Goal: Task Accomplishment & Management: Manage account settings

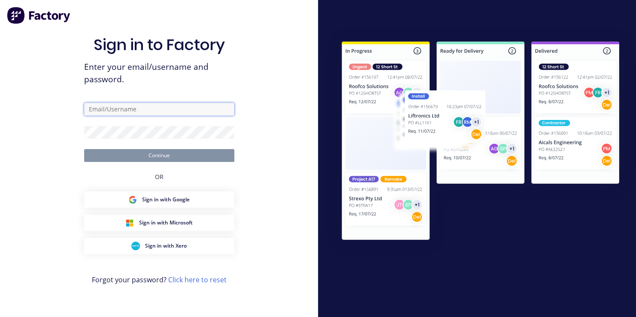
type input "[EMAIL_ADDRESS][DOMAIN_NAME]"
click at [162, 158] on button "Continue" at bounding box center [159, 155] width 150 height 13
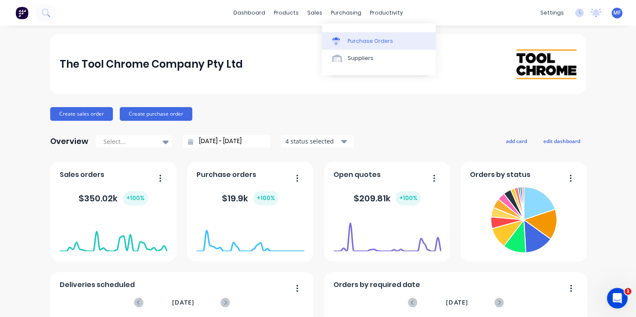
click at [357, 40] on div "Purchase Orders" at bounding box center [369, 41] width 45 height 8
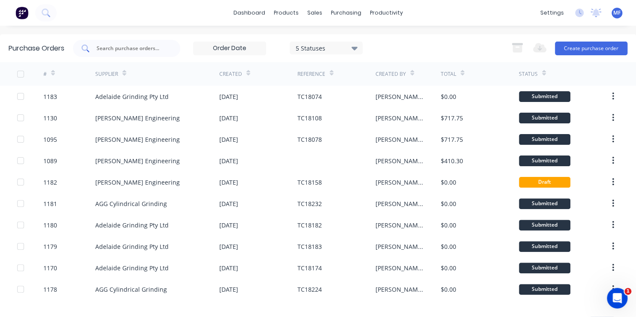
click at [134, 47] on input "text" at bounding box center [131, 48] width 71 height 9
type input "1063"
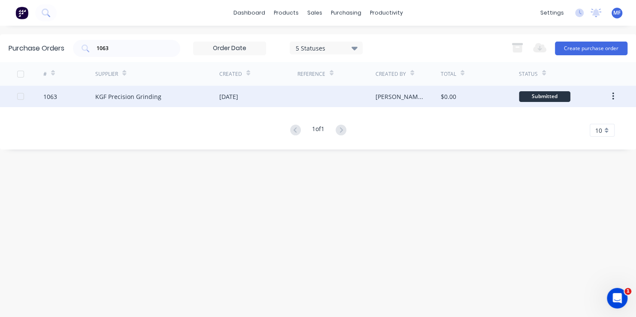
click at [544, 96] on div "Submitted" at bounding box center [544, 96] width 51 height 11
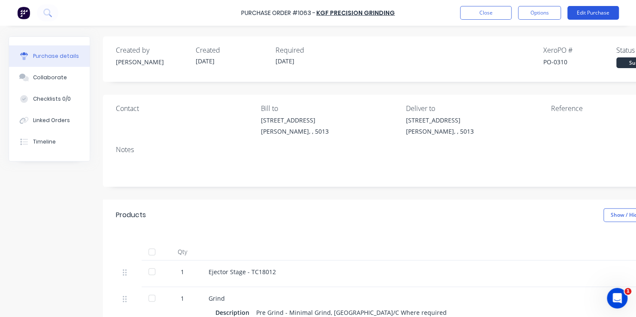
click at [589, 11] on button "Edit Purchase" at bounding box center [592, 13] width 51 height 14
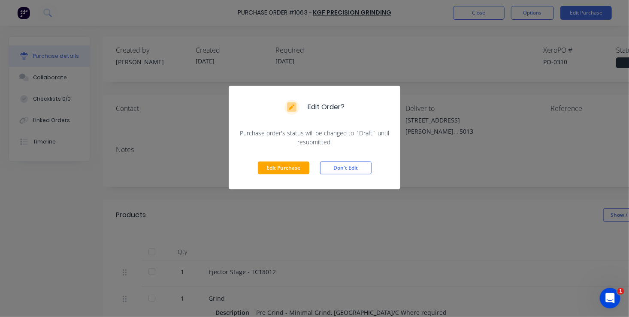
click at [284, 166] on button "Edit Purchase" at bounding box center [283, 168] width 51 height 13
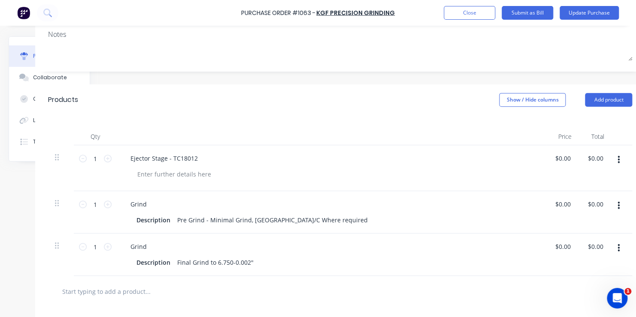
scroll to position [129, 69]
click at [560, 248] on input "0.00" at bounding box center [563, 247] width 16 height 12
type input "$772.00"
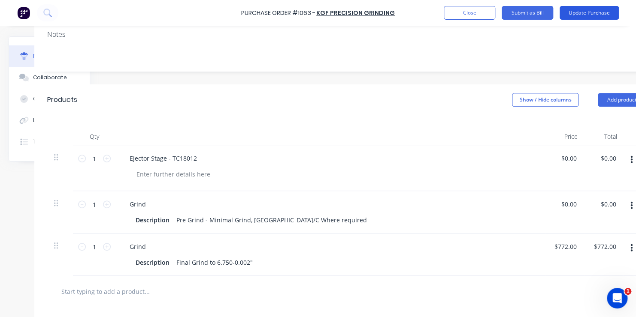
click at [582, 14] on button "Update Purchase" at bounding box center [588, 13] width 59 height 14
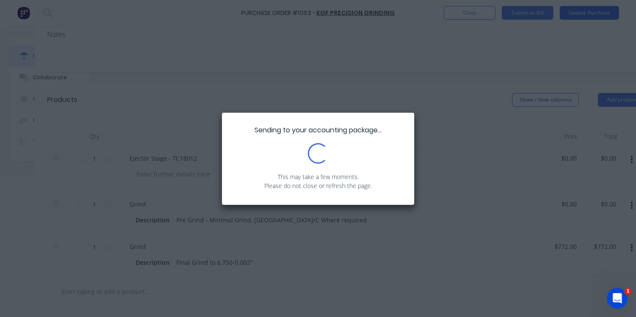
scroll to position [0, 0]
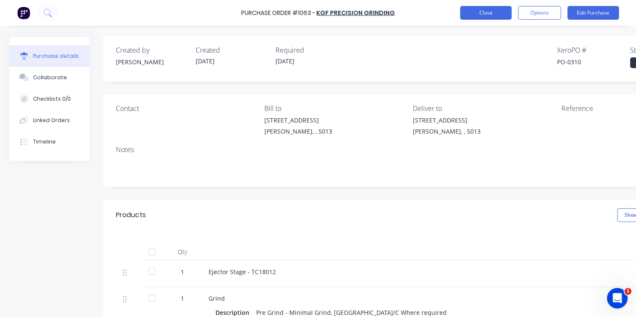
click at [487, 11] on button "Close" at bounding box center [485, 13] width 51 height 14
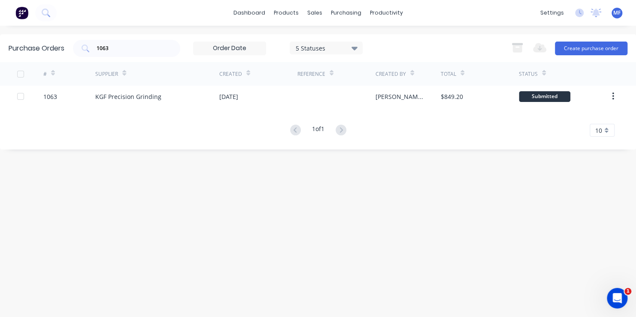
drag, startPoint x: 113, startPoint y: 48, endPoint x: 191, endPoint y: 48, distance: 78.1
click at [118, 48] on input "1063" at bounding box center [131, 48] width 71 height 9
type input "1061"
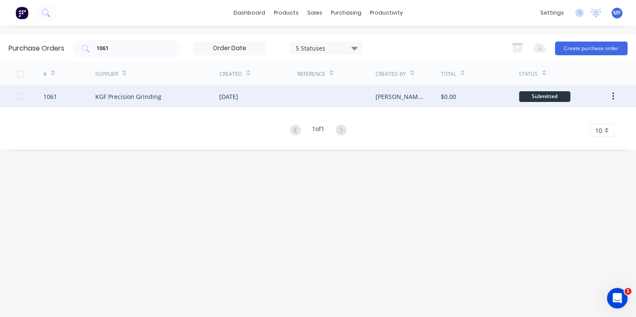
click at [552, 96] on div "Submitted" at bounding box center [544, 96] width 51 height 11
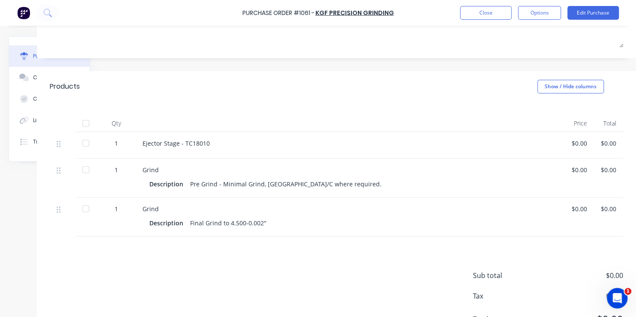
scroll to position [129, 72]
click at [571, 209] on div "$0.00" at bounding box center [578, 209] width 15 height 9
click at [600, 12] on button "Edit Purchase" at bounding box center [592, 13] width 51 height 14
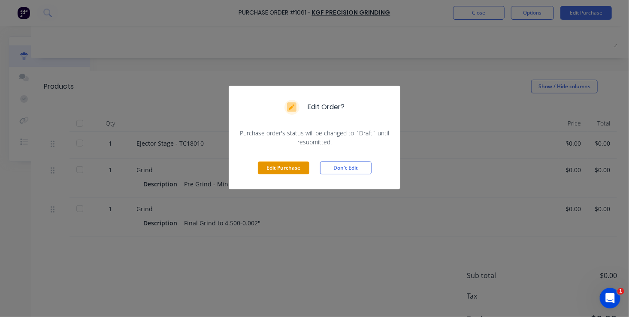
click at [283, 168] on button "Edit Purchase" at bounding box center [283, 168] width 51 height 13
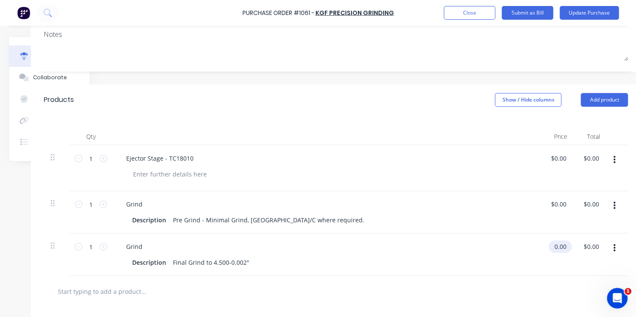
click at [556, 247] on input "0.00" at bounding box center [558, 247] width 20 height 12
click at [556, 246] on input "0.00" at bounding box center [560, 247] width 16 height 12
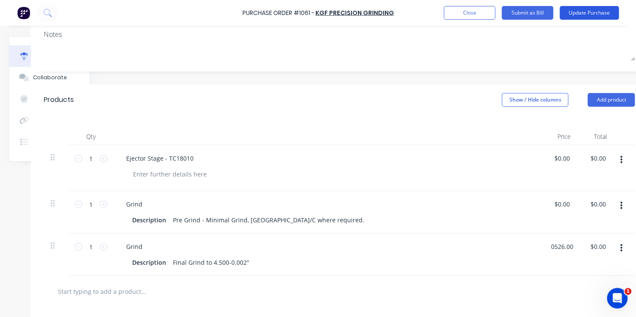
type input "$526.00"
click at [597, 12] on button "Update Purchase" at bounding box center [588, 13] width 59 height 14
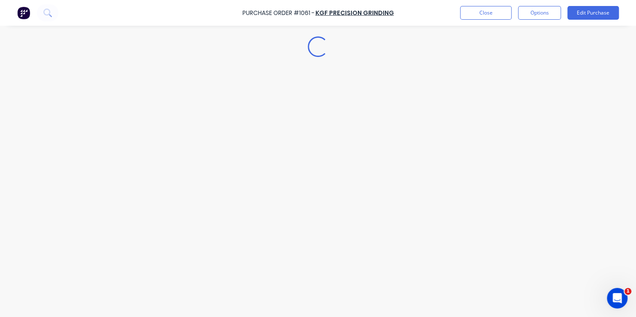
scroll to position [0, 0]
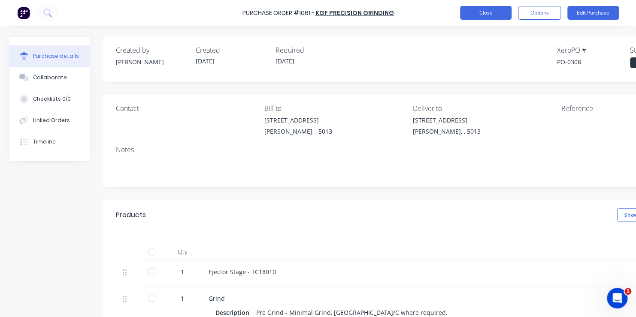
click at [475, 13] on button "Close" at bounding box center [485, 13] width 51 height 14
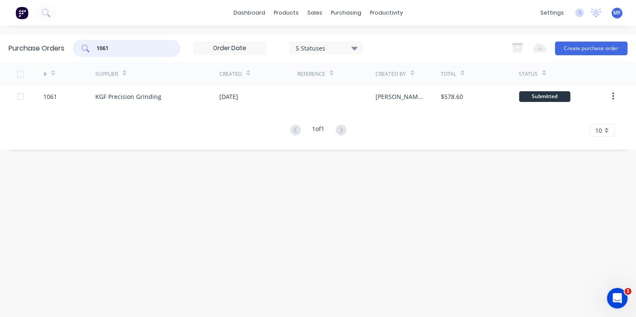
click at [110, 46] on input "1061" at bounding box center [131, 48] width 71 height 9
type input "1060"
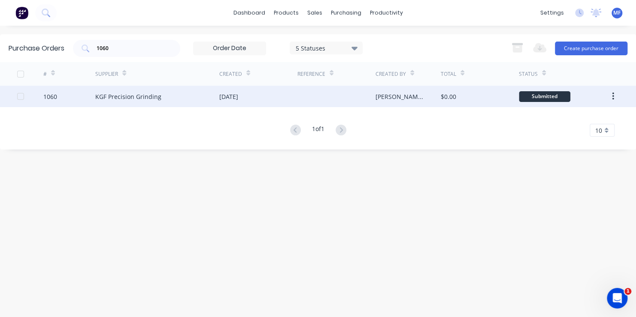
click at [538, 97] on div "Submitted" at bounding box center [544, 96] width 51 height 11
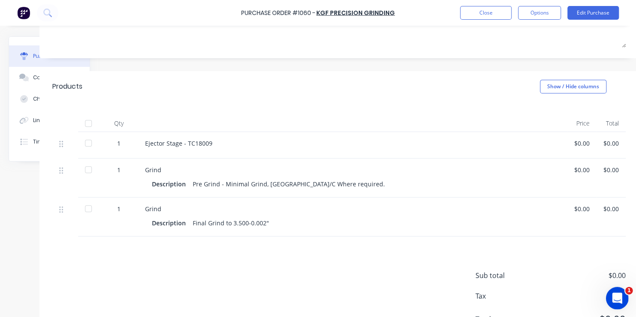
scroll to position [129, 69]
click at [575, 209] on div "$0.00" at bounding box center [578, 209] width 15 height 9
click at [595, 11] on button "Edit Purchase" at bounding box center [592, 13] width 51 height 14
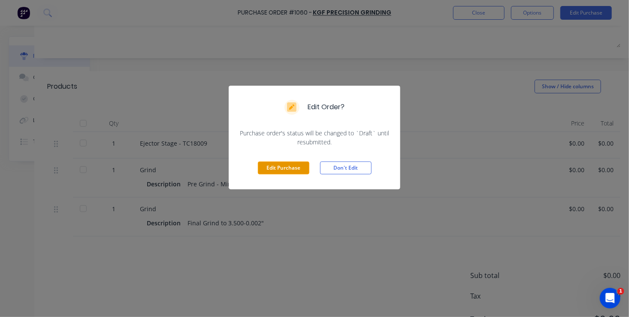
click at [272, 165] on button "Edit Purchase" at bounding box center [283, 168] width 51 height 13
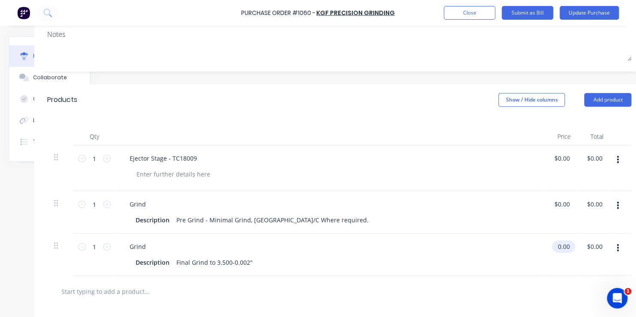
click at [561, 245] on input "0.00" at bounding box center [562, 247] width 20 height 12
click at [561, 245] on input "0.00" at bounding box center [563, 247] width 16 height 12
click at [522, 260] on div "Description Final Grind to 3.500-0.002"" at bounding box center [328, 263] width 393 height 12
click at [560, 245] on input "0.00" at bounding box center [562, 247] width 20 height 12
click at [560, 245] on input "0.00" at bounding box center [563, 247] width 16 height 12
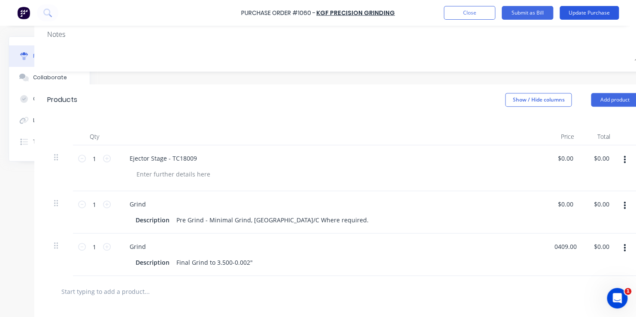
type input "$409.00"
click at [594, 11] on button "Update Purchase" at bounding box center [588, 13] width 59 height 14
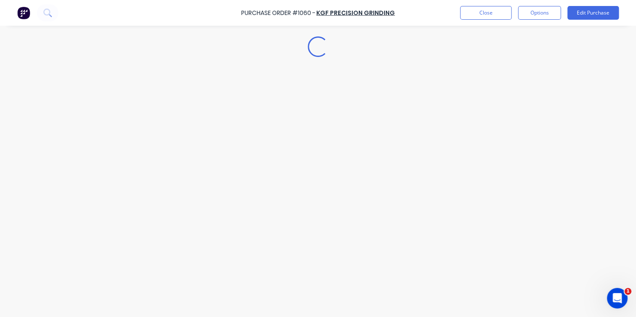
scroll to position [0, 0]
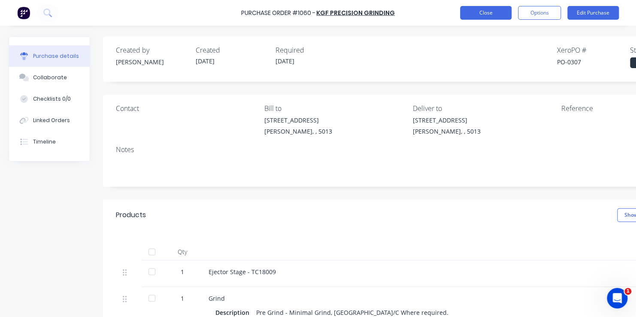
click at [480, 14] on button "Close" at bounding box center [485, 13] width 51 height 14
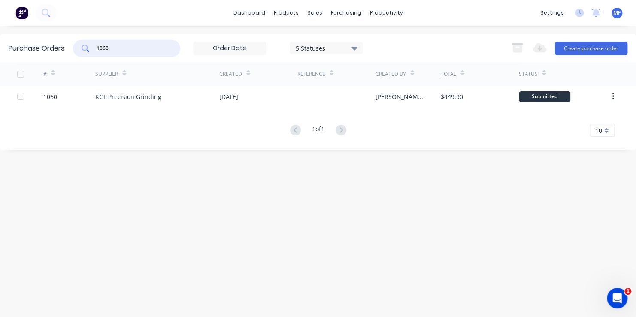
click at [110, 47] on input "1060" at bounding box center [131, 48] width 71 height 9
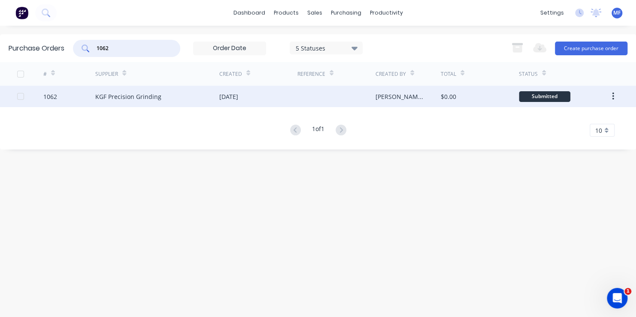
type input "1062"
click at [545, 97] on div "Submitted" at bounding box center [544, 96] width 51 height 11
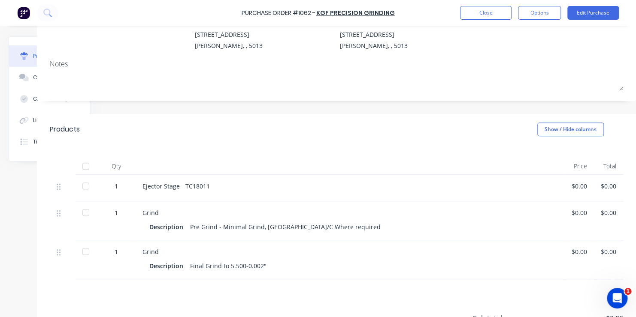
scroll to position [86, 72]
click at [571, 251] on div "$0.00" at bounding box center [578, 252] width 15 height 9
click at [587, 12] on button "Edit Purchase" at bounding box center [592, 13] width 51 height 14
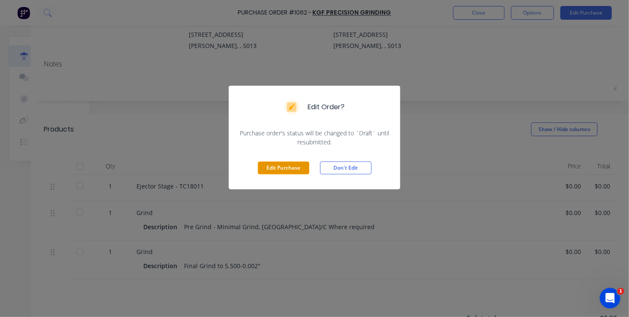
click at [284, 166] on button "Edit Purchase" at bounding box center [283, 168] width 51 height 13
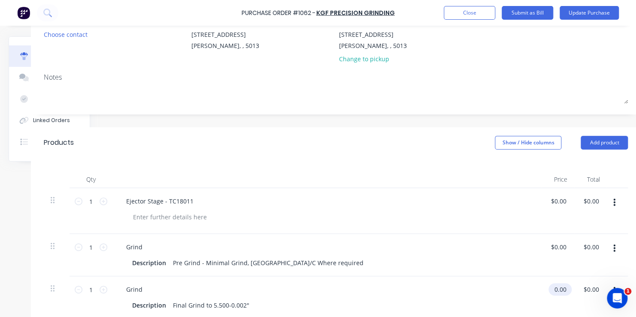
click at [556, 290] on input "0.00" at bounding box center [558, 290] width 20 height 12
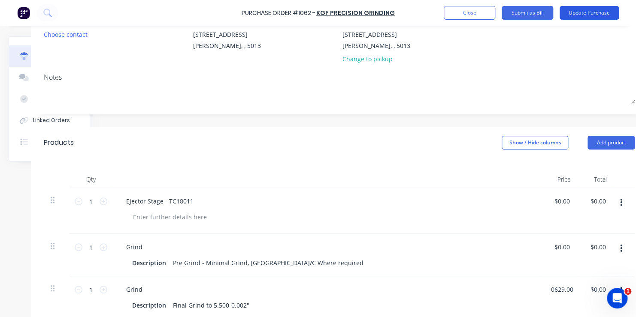
type input "$629.00"
click at [581, 12] on button "Update Purchase" at bounding box center [588, 13] width 59 height 14
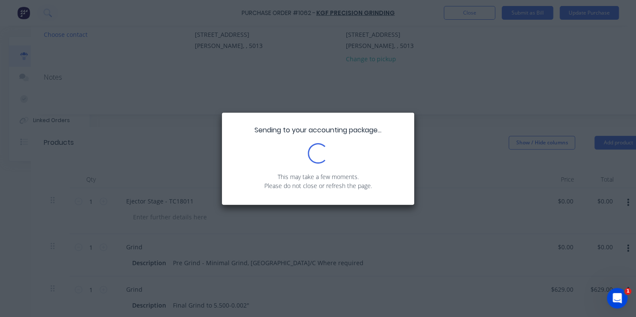
scroll to position [0, 0]
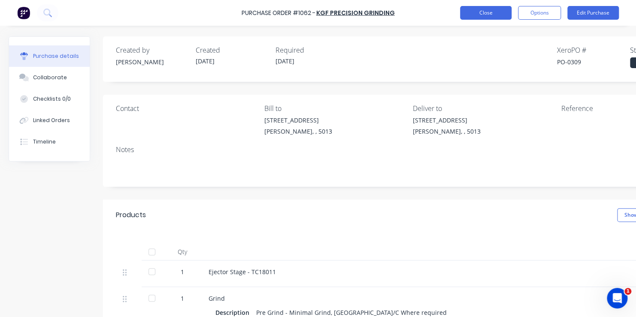
click at [473, 11] on button "Close" at bounding box center [485, 13] width 51 height 14
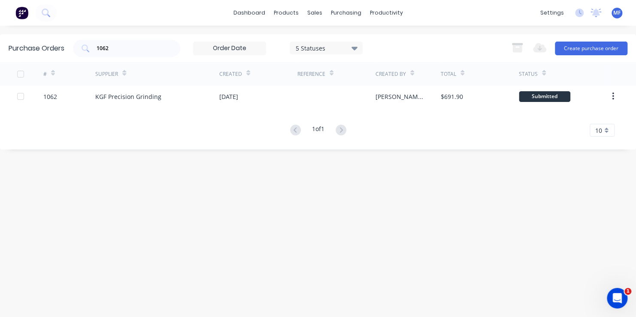
click at [617, 14] on span "MF" at bounding box center [616, 13] width 7 height 8
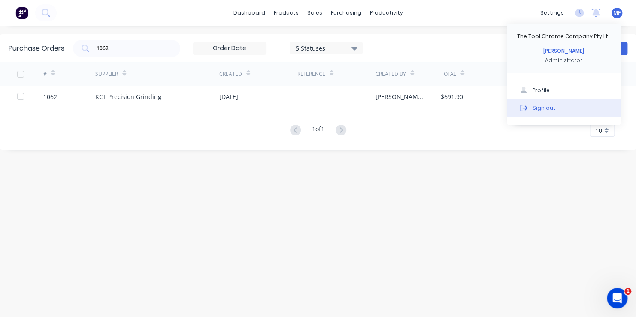
click at [553, 107] on button "Sign out" at bounding box center [564, 107] width 114 height 17
